Goal: Task Accomplishment & Management: Use online tool/utility

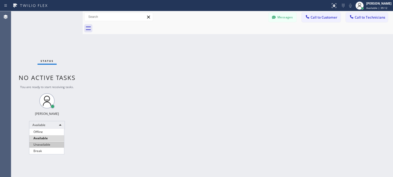
click at [40, 144] on li "Unavailable" at bounding box center [46, 145] width 35 height 6
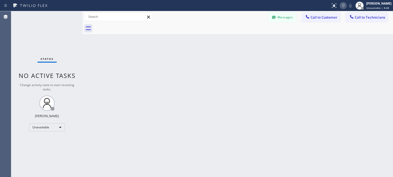
click at [340, 7] on icon at bounding box center [343, 6] width 6 height 6
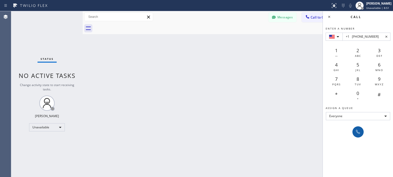
type input "+1 [PHONE_NUMBER]"
click at [357, 134] on icon at bounding box center [358, 132] width 6 height 6
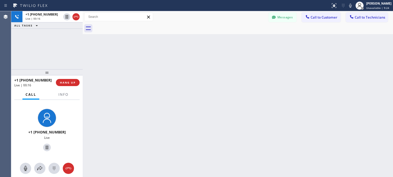
click at [57, 86] on div "+1 [PHONE_NUMBER] Live | 00:16 HANG UP" at bounding box center [46, 82] width 65 height 13
click at [75, 78] on div "+1 [PHONE_NUMBER] Live | 00:16 HANG UP" at bounding box center [46, 82] width 65 height 13
click at [74, 83] on span "HANG UP" at bounding box center [68, 83] width 16 height 4
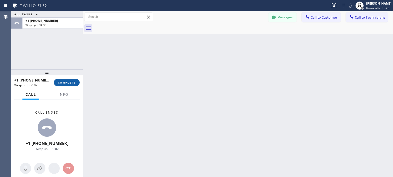
click at [74, 83] on span "COMPLETE" at bounding box center [67, 83] width 18 height 4
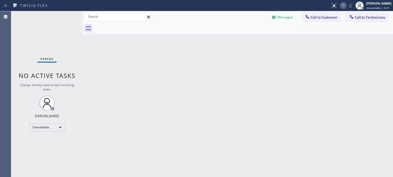
click at [340, 7] on icon at bounding box center [343, 6] width 6 height 6
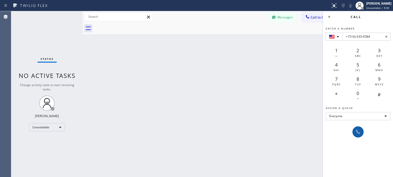
type input "+1516) 633-6584"
click at [357, 132] on icon at bounding box center [358, 132] width 4 height 4
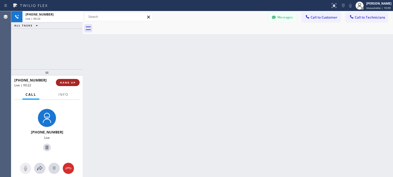
click at [64, 84] on button "HANG UP" at bounding box center [68, 82] width 24 height 7
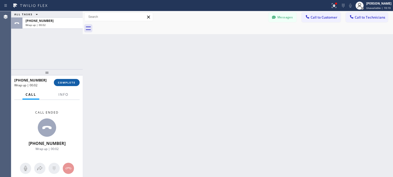
click at [70, 84] on span "COMPLETE" at bounding box center [67, 83] width 18 height 4
